Goal: Find specific page/section: Find specific page/section

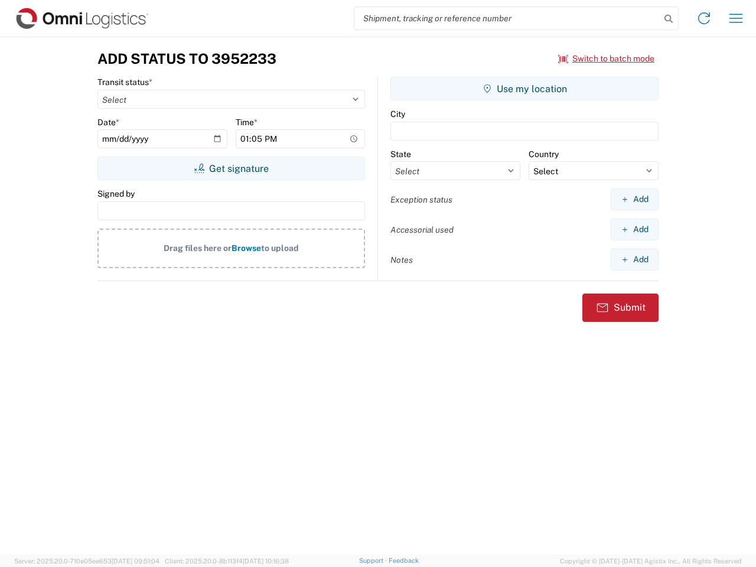
click at [507, 18] on input "search" at bounding box center [507, 18] width 306 height 22
click at [668, 19] on icon at bounding box center [668, 19] width 17 height 17
click at [704, 18] on icon at bounding box center [703, 18] width 19 height 19
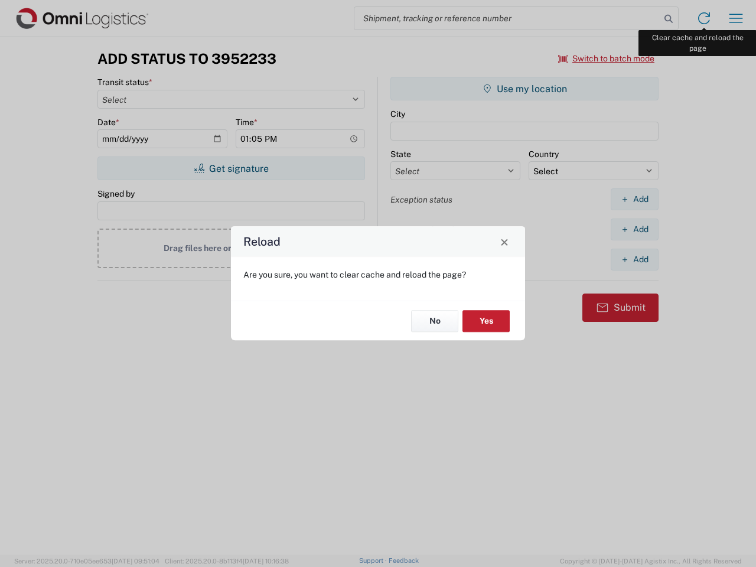
click at [736, 18] on div "Reload Are you sure, you want to clear cache and reload the page? No Yes" at bounding box center [378, 283] width 756 height 567
click at [606, 58] on div "Reload Are you sure, you want to clear cache and reload the page? No Yes" at bounding box center [378, 283] width 756 height 567
click at [231, 168] on div "Reload Are you sure, you want to clear cache and reload the page? No Yes" at bounding box center [378, 283] width 756 height 567
click at [524, 89] on div "Reload Are you sure, you want to clear cache and reload the page? No Yes" at bounding box center [378, 283] width 756 height 567
click at [634, 199] on div "Reload Are you sure, you want to clear cache and reload the page? No Yes" at bounding box center [378, 283] width 756 height 567
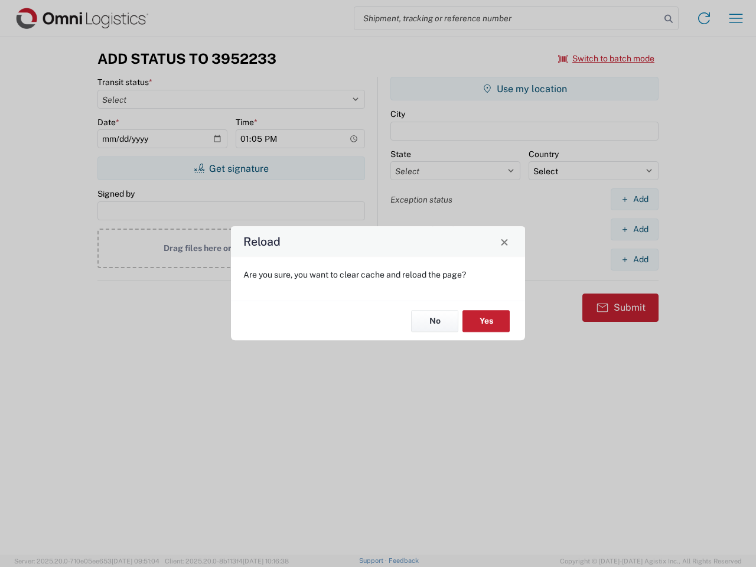
click at [634, 229] on div "Reload Are you sure, you want to clear cache and reload the page? No Yes" at bounding box center [378, 283] width 756 height 567
click at [634, 259] on div "Reload Are you sure, you want to clear cache and reload the page? No Yes" at bounding box center [378, 283] width 756 height 567
